Goal: Information Seeking & Learning: Learn about a topic

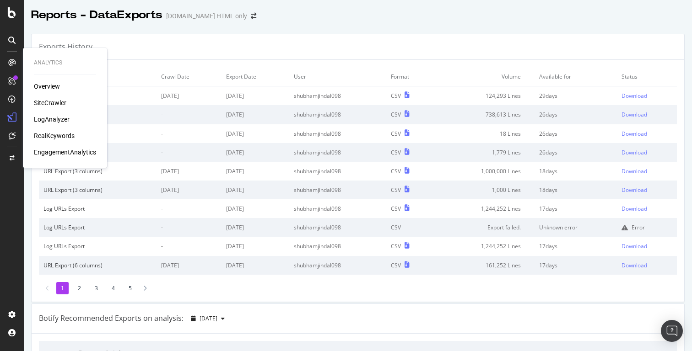
click at [59, 118] on div "LogAnalyzer" at bounding box center [52, 119] width 36 height 9
